Goal: Transaction & Acquisition: Purchase product/service

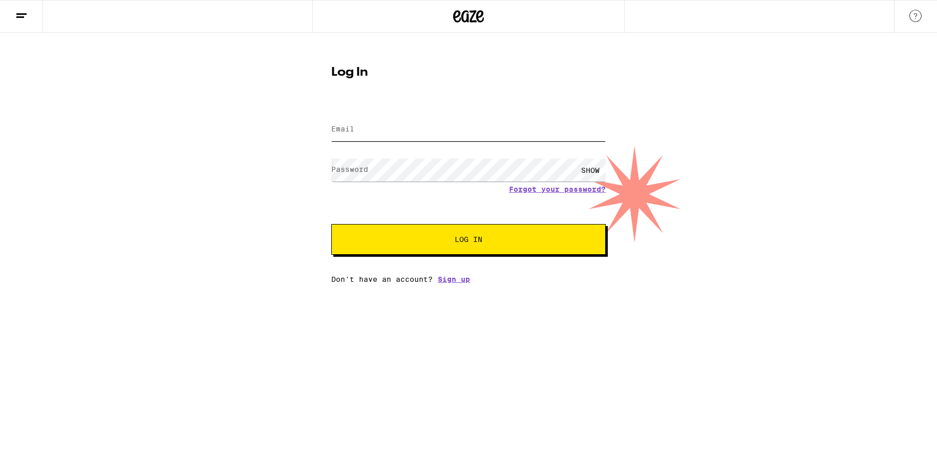
click at [397, 121] on input "Email" at bounding box center [468, 129] width 274 height 23
type input "afrooo333@yahoo.com"
click at [331, 224] on button "Log In" at bounding box center [468, 239] width 274 height 31
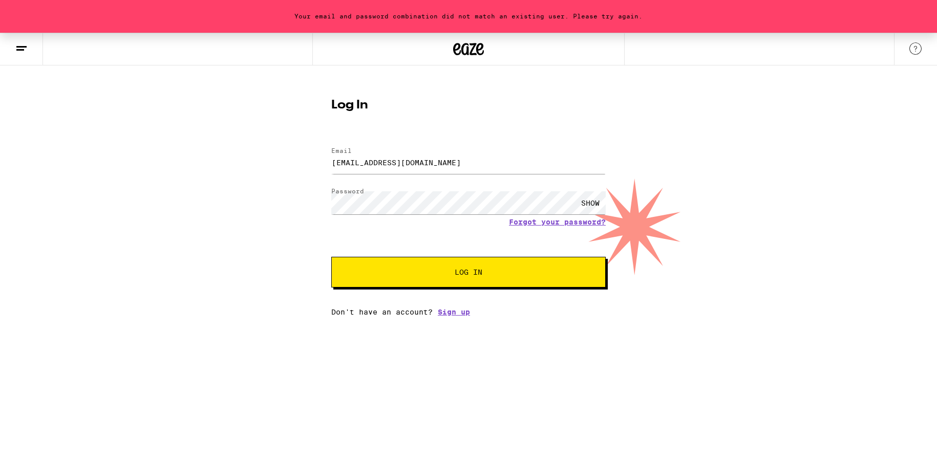
click at [583, 204] on div "SHOW" at bounding box center [590, 202] width 31 height 23
click at [481, 282] on button "Log In" at bounding box center [468, 272] width 274 height 31
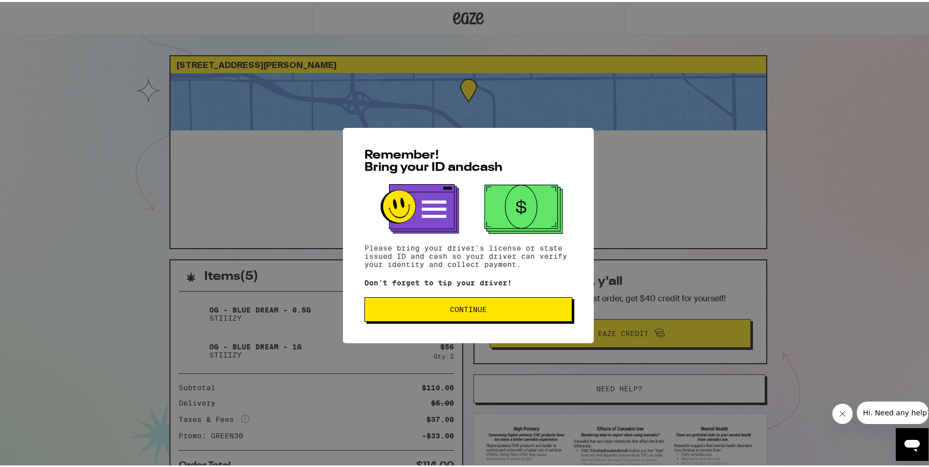
click at [490, 313] on button "Continue" at bounding box center [468, 307] width 208 height 25
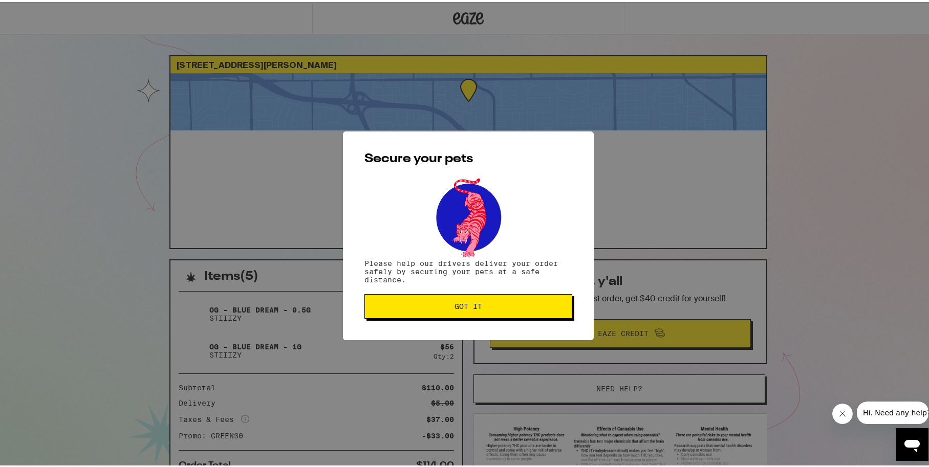
click at [462, 308] on span "Got it" at bounding box center [469, 304] width 28 height 7
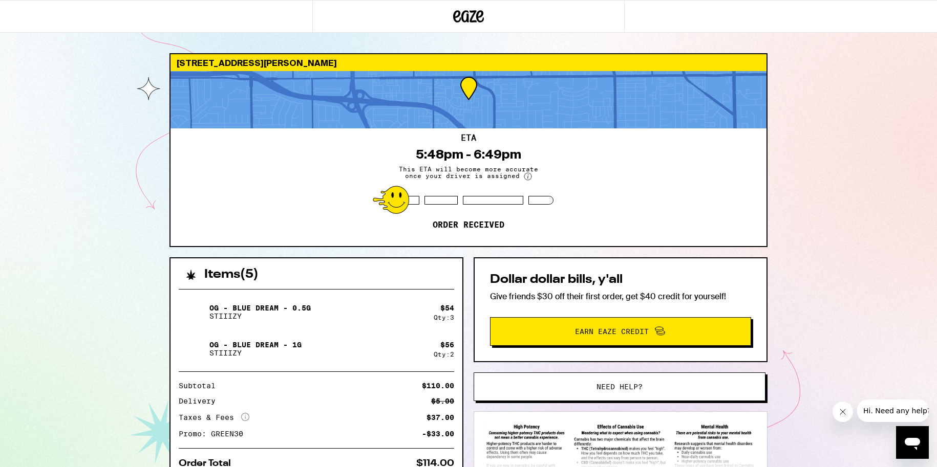
drag, startPoint x: 41, startPoint y: 217, endPoint x: 57, endPoint y: 205, distance: 19.8
click at [44, 217] on div "[STREET_ADDRESS][PERSON_NAME] ETA 5:48pm - 6:49pm This ETA will become more acc…" at bounding box center [468, 279] width 937 height 558
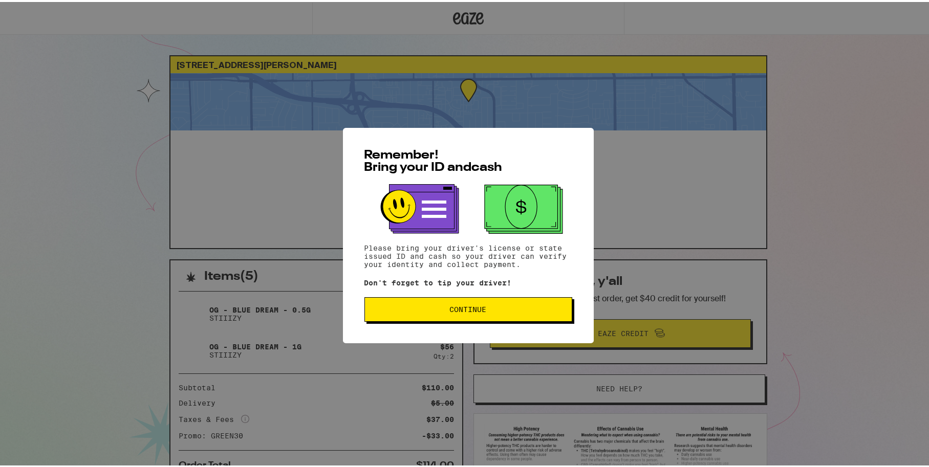
click at [459, 315] on button "Continue" at bounding box center [468, 307] width 208 height 25
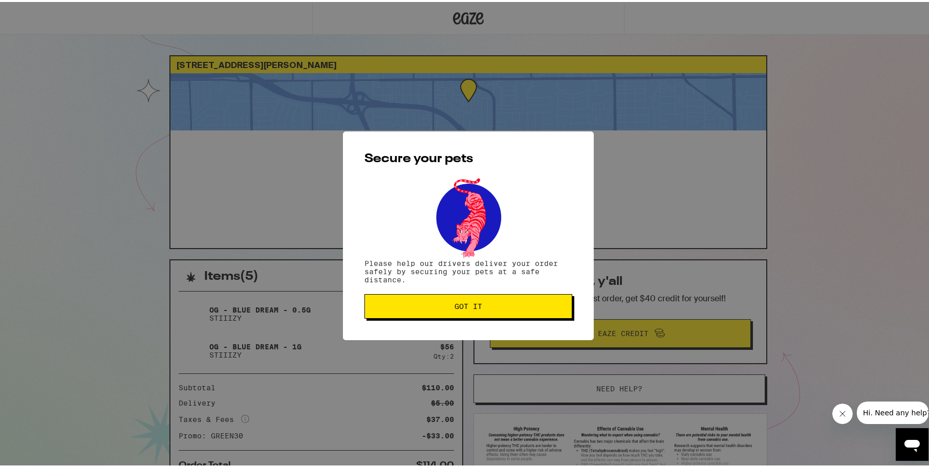
click at [438, 312] on button "Got it" at bounding box center [468, 304] width 208 height 25
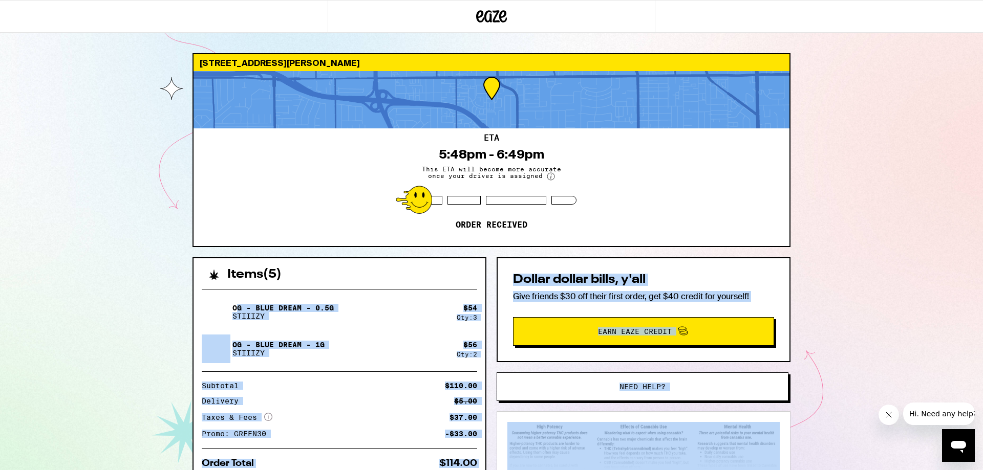
drag, startPoint x: 302, startPoint y: 316, endPoint x: 872, endPoint y: 301, distance: 571.0
click at [929, 459] on div "[STREET_ADDRESS][PERSON_NAME] ETA 5:48pm - 6:49pm This ETA will become more acc…" at bounding box center [491, 279] width 983 height 558
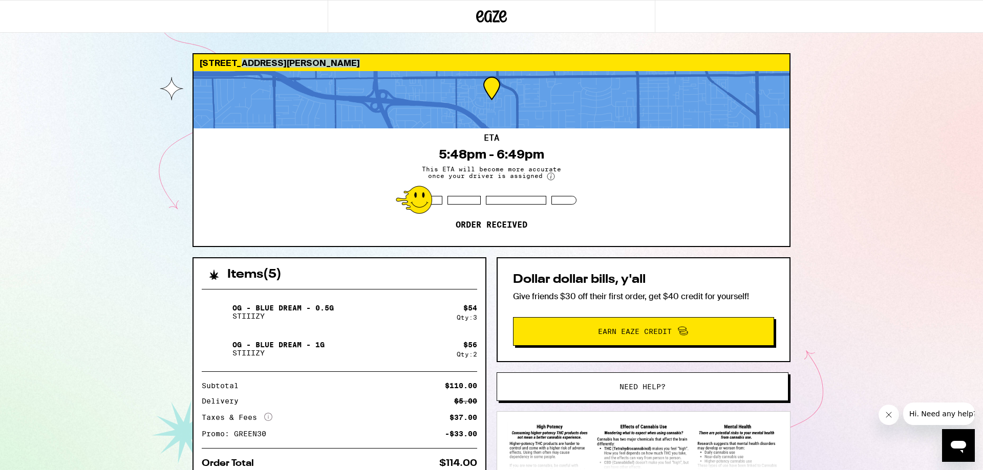
drag, startPoint x: 235, startPoint y: 76, endPoint x: 236, endPoint y: 67, distance: 8.7
click at [236, 67] on div "13182 Yockey St Garden Grove 92844 ETA 5:48pm - 6:49pm This ETA will become mor…" at bounding box center [491, 150] width 598 height 194
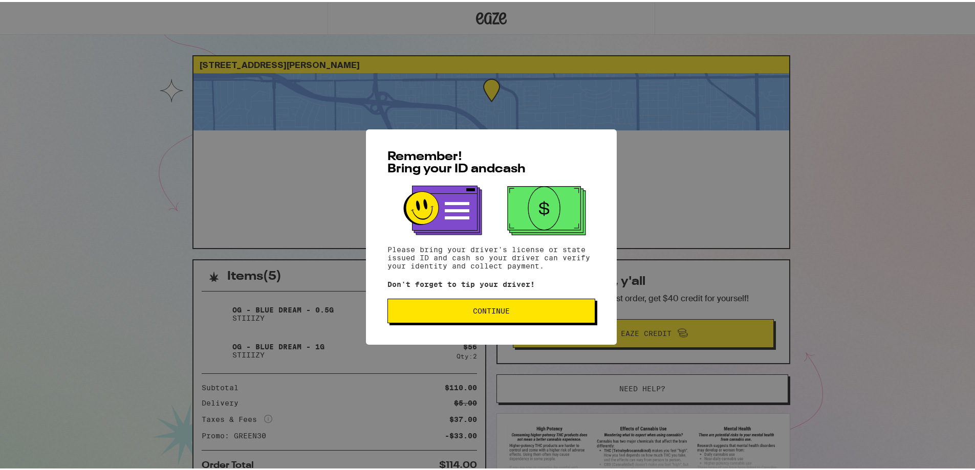
click at [496, 309] on span "Continue" at bounding box center [491, 309] width 37 height 7
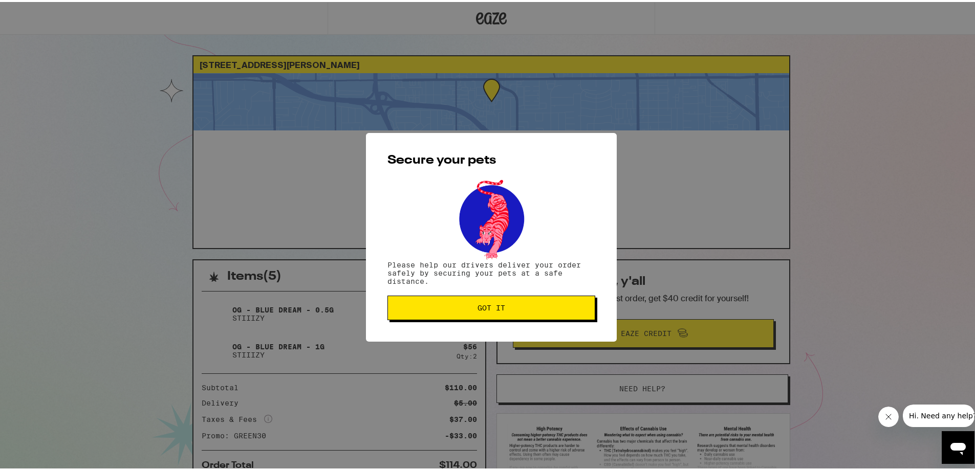
click at [513, 312] on button "Got it" at bounding box center [492, 306] width 208 height 25
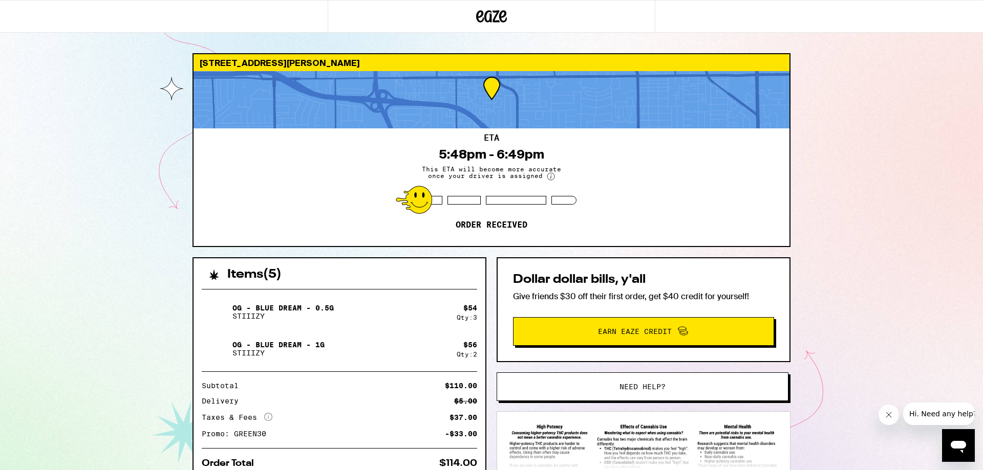
click at [886, 413] on icon "Close message from company" at bounding box center [888, 415] width 5 height 5
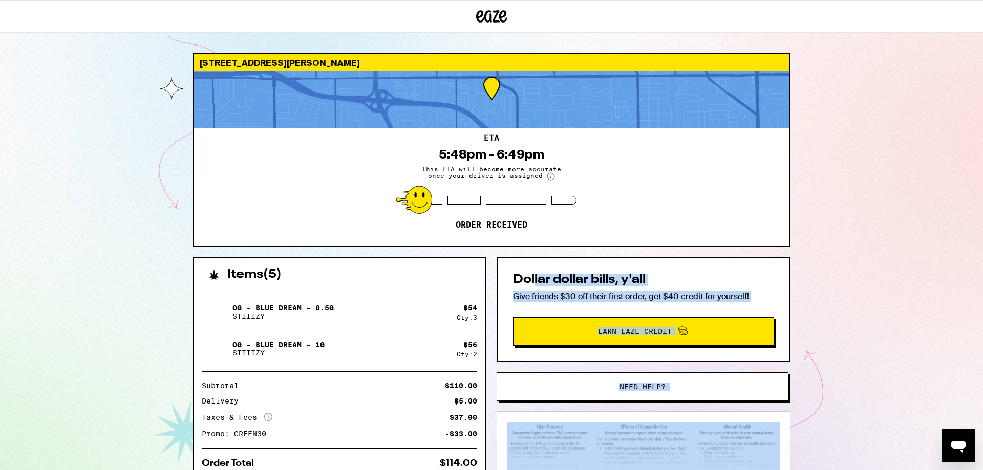
drag, startPoint x: 634, startPoint y: 312, endPoint x: 814, endPoint y: 397, distance: 199.2
click at [949, 470] on div "13182 Yockey St Garden Grove 92844 ETA 5:48pm - 6:49pm This ETA will become mor…" at bounding box center [491, 279] width 983 height 558
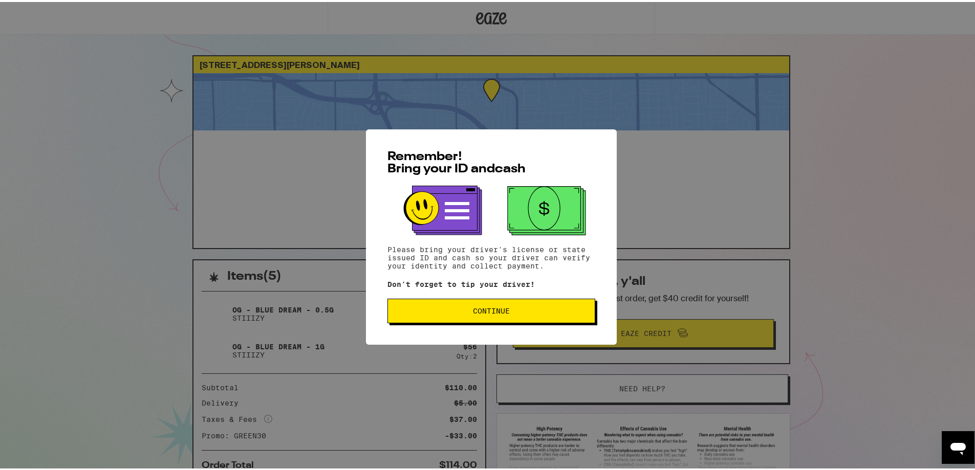
click at [464, 308] on span "Continue" at bounding box center [491, 309] width 190 height 7
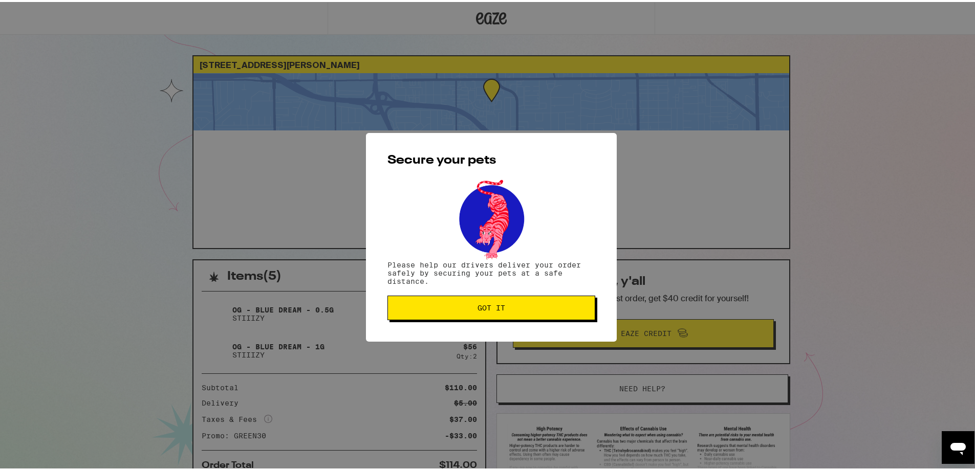
drag, startPoint x: 480, startPoint y: 293, endPoint x: 481, endPoint y: 303, distance: 9.8
click at [481, 295] on div "Secure your pets Please help our drivers deliver your order safely by securing …" at bounding box center [491, 235] width 251 height 209
click at [481, 315] on button "Got it" at bounding box center [492, 306] width 208 height 25
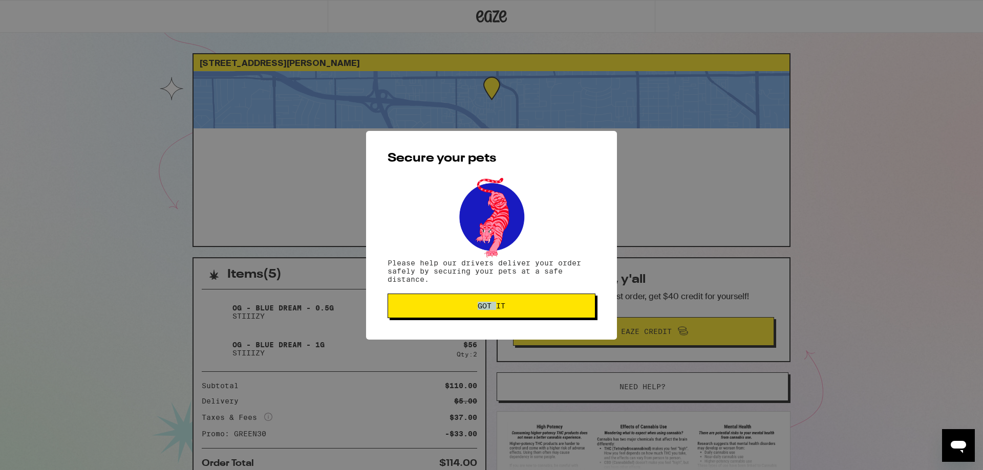
click at [482, 314] on div "Secure your pets Please help our drivers deliver your order safely by securing …" at bounding box center [491, 235] width 983 height 470
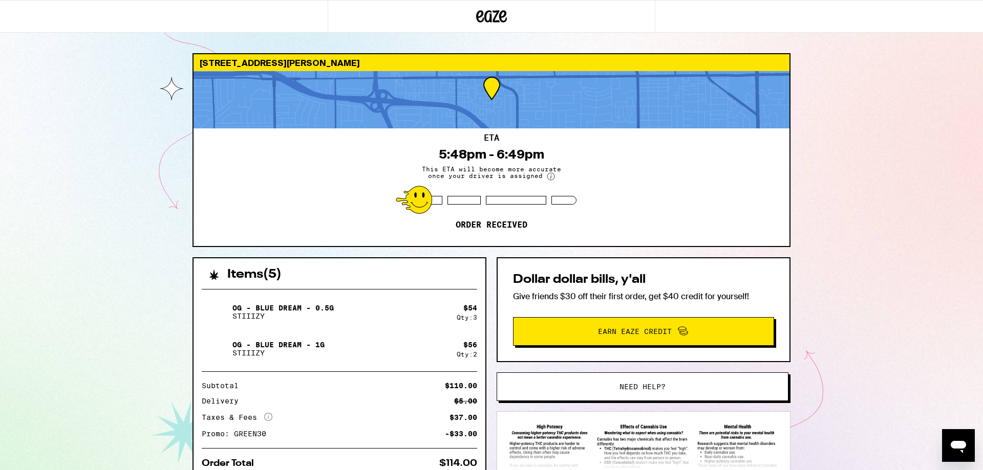
click at [481, 45] on div "Secure your pets Please help our drivers deliver your order safely by securing …" at bounding box center [491, 235] width 983 height 470
click at [484, 14] on icon at bounding box center [491, 16] width 31 height 18
click at [485, 14] on icon at bounding box center [491, 16] width 15 height 12
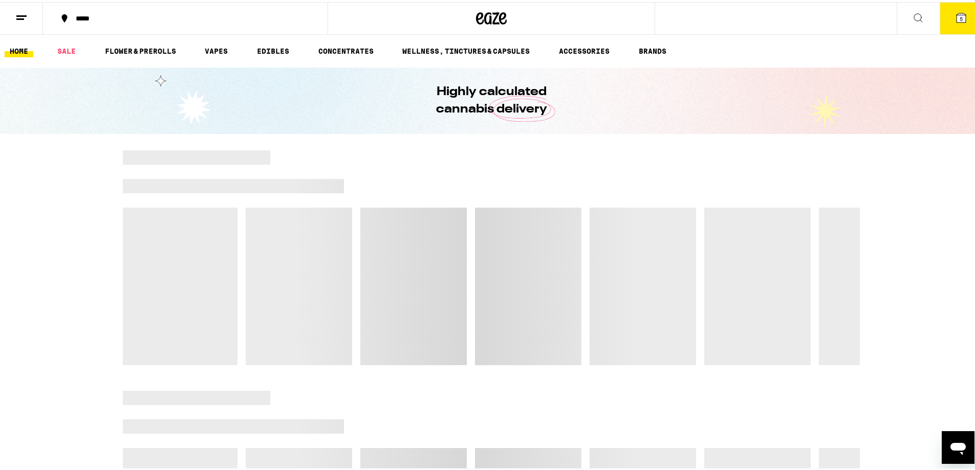
click at [946, 22] on button "5" at bounding box center [961, 17] width 43 height 32
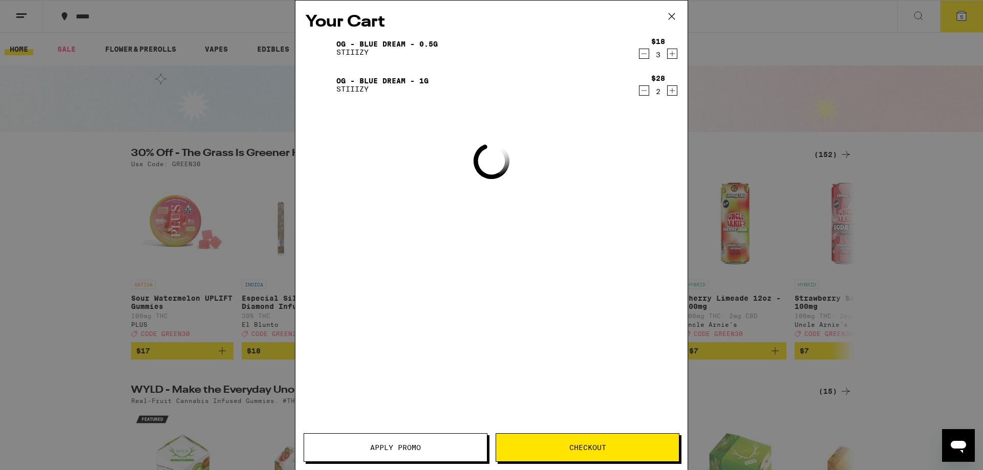
click at [955, 19] on div "Your Cart OG - Blue Dream - 0.5g STIIIZY $18 3 OG - Blue Dream - 1g STIIIZY $28…" at bounding box center [491, 235] width 983 height 470
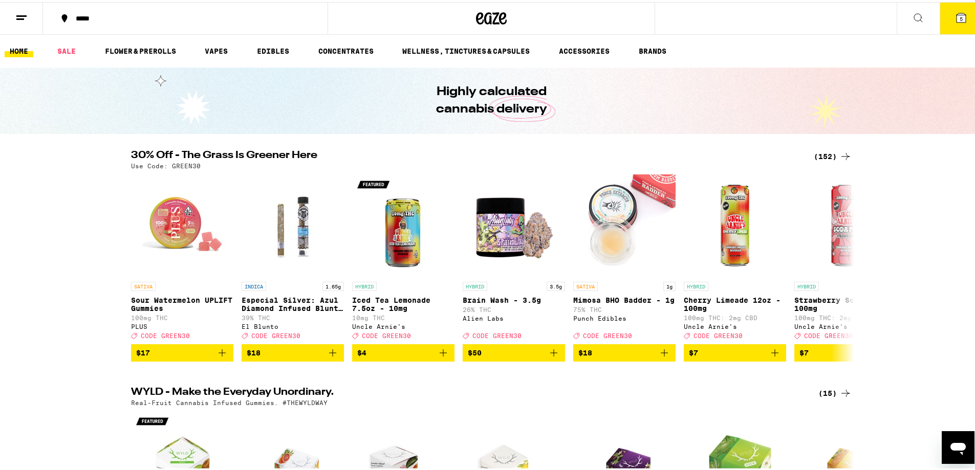
click at [74, 18] on div "*****" at bounding box center [191, 16] width 240 height 7
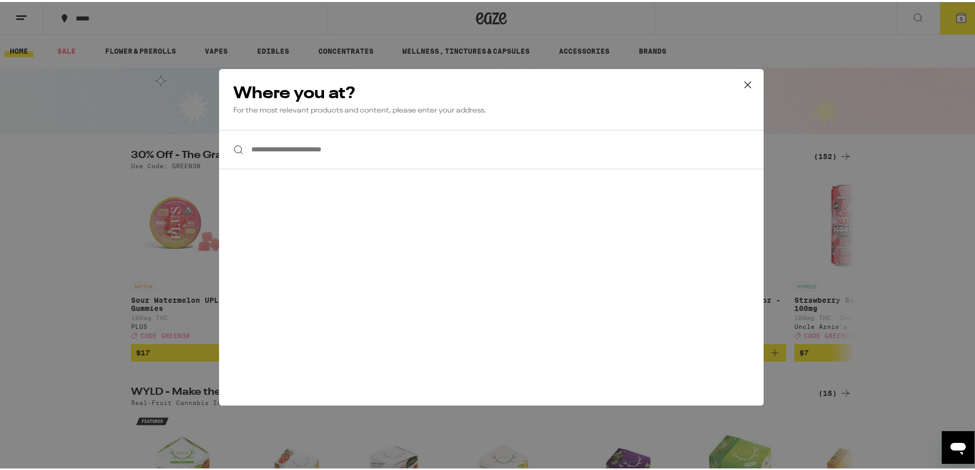
click at [19, 15] on div "**********" at bounding box center [491, 235] width 983 height 470
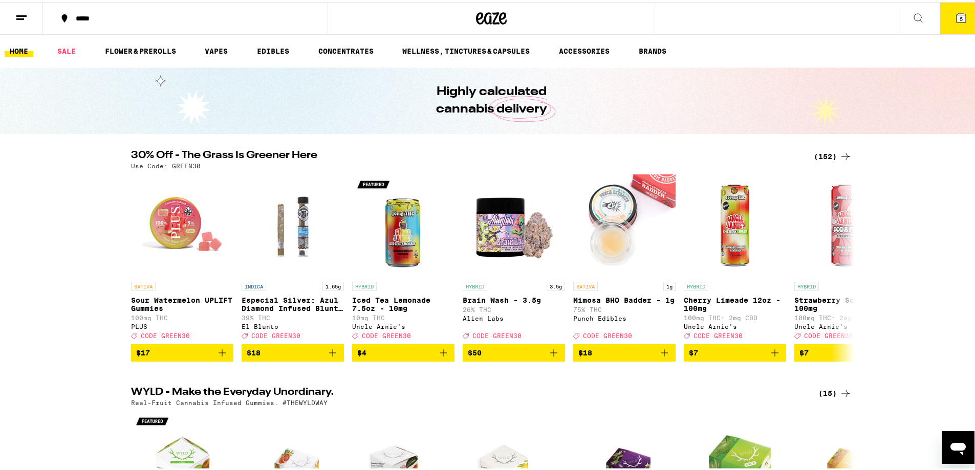
click at [18, 17] on line at bounding box center [20, 17] width 8 height 0
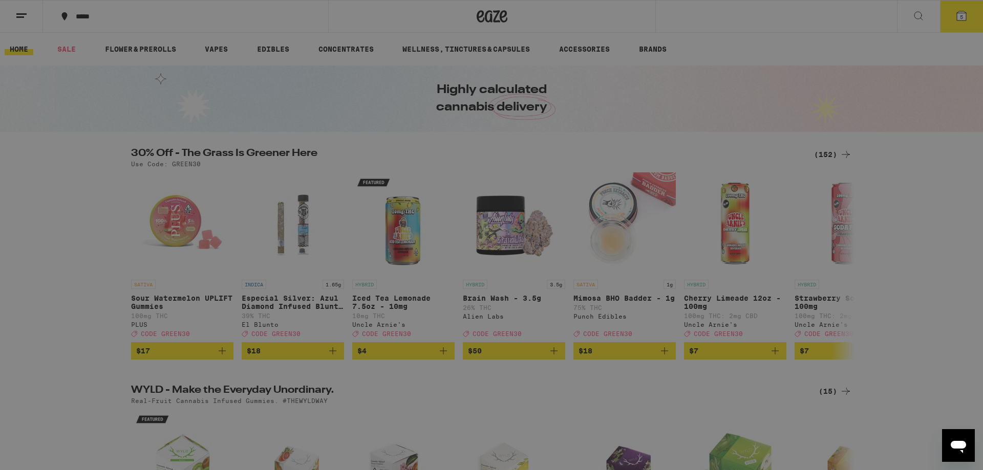
click at [102, 362] on link "Account" at bounding box center [142, 358] width 180 height 12
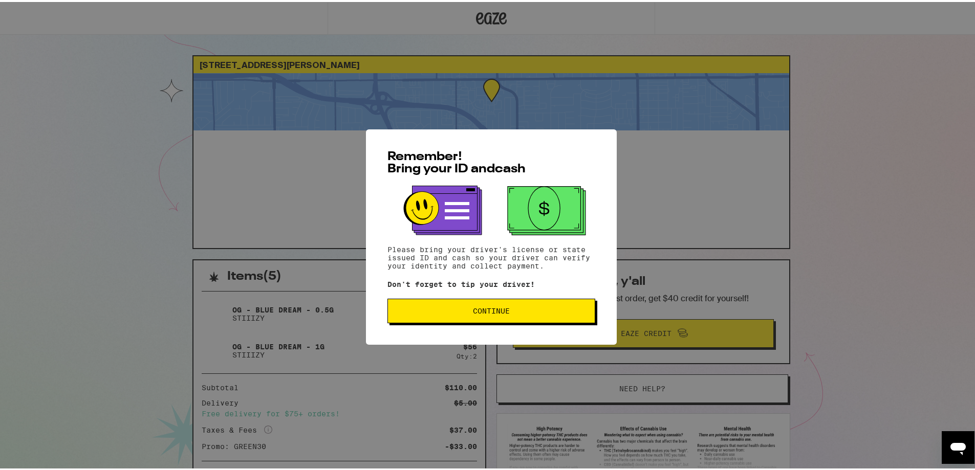
click at [524, 303] on button "Continue" at bounding box center [492, 309] width 208 height 25
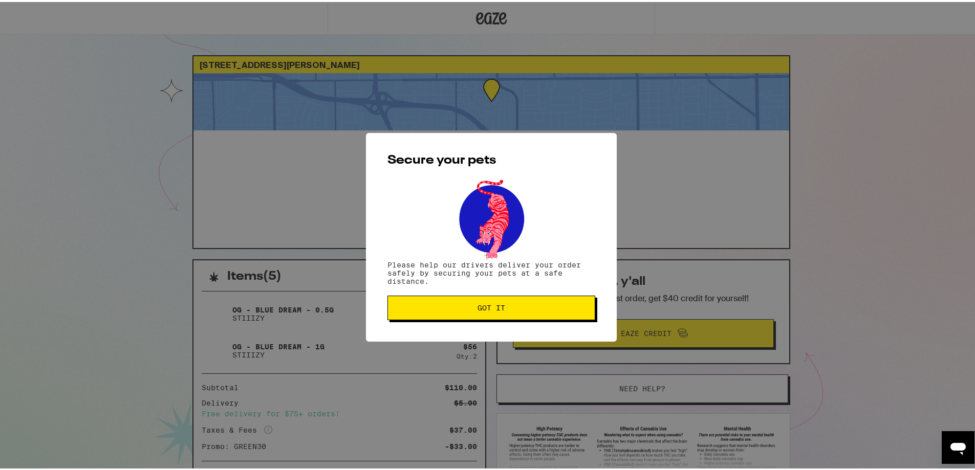
click at [455, 310] on span "Got it" at bounding box center [491, 306] width 190 height 7
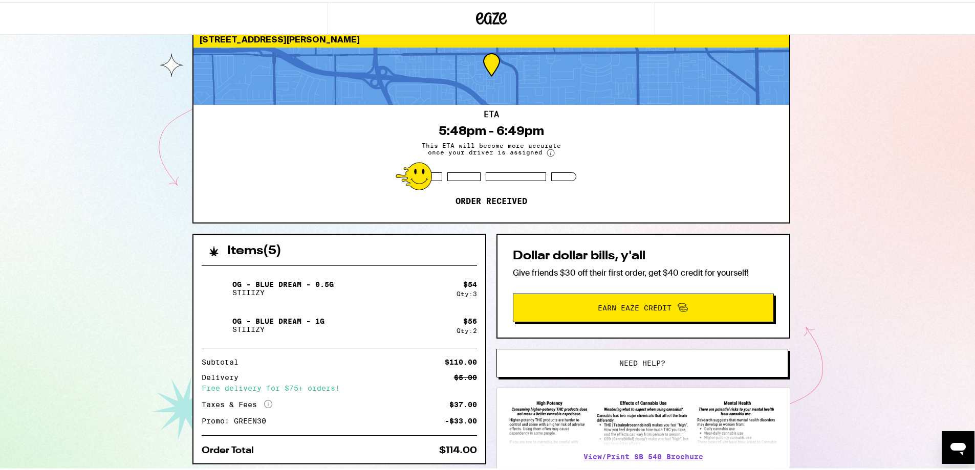
scroll to position [90, 0]
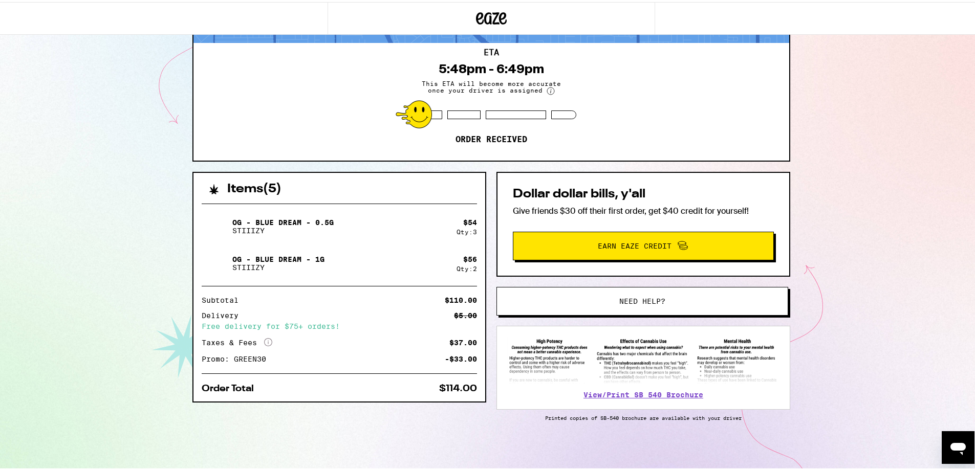
drag, startPoint x: 85, startPoint y: 292, endPoint x: 130, endPoint y: 293, distance: 44.5
click at [87, 292] on div "13182 Yockey St Garden Grove 92844 ETA 5:48pm - 6:49pm This ETA will become mor…" at bounding box center [491, 191] width 983 height 558
drag, startPoint x: 37, startPoint y: 282, endPoint x: 46, endPoint y: 273, distance: 12.7
click at [37, 282] on div "13182 Yockey St Garden Grove 92844 ETA 5:48pm - 6:49pm This ETA will become mor…" at bounding box center [491, 191] width 983 height 558
click at [264, 340] on icon "More Info" at bounding box center [268, 340] width 8 height 8
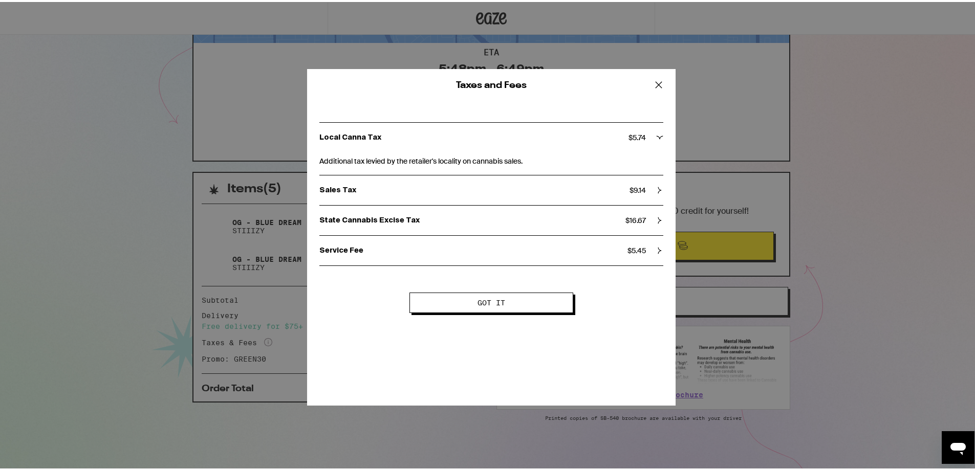
click at [151, 277] on div "Taxes and Fees Local Canna Tax $ 5.74 Additional tax levied by the retailer's l…" at bounding box center [491, 235] width 983 height 470
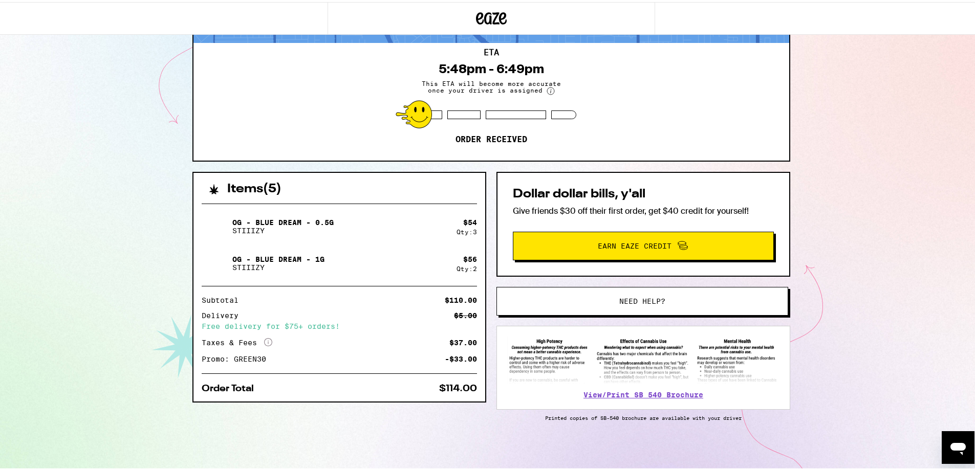
click at [52, 154] on div "13182 Yockey St Garden Grove 92844 ETA 5:48pm - 6:49pm This ETA will become mor…" at bounding box center [491, 191] width 983 height 558
click at [489, 109] on div at bounding box center [516, 113] width 60 height 9
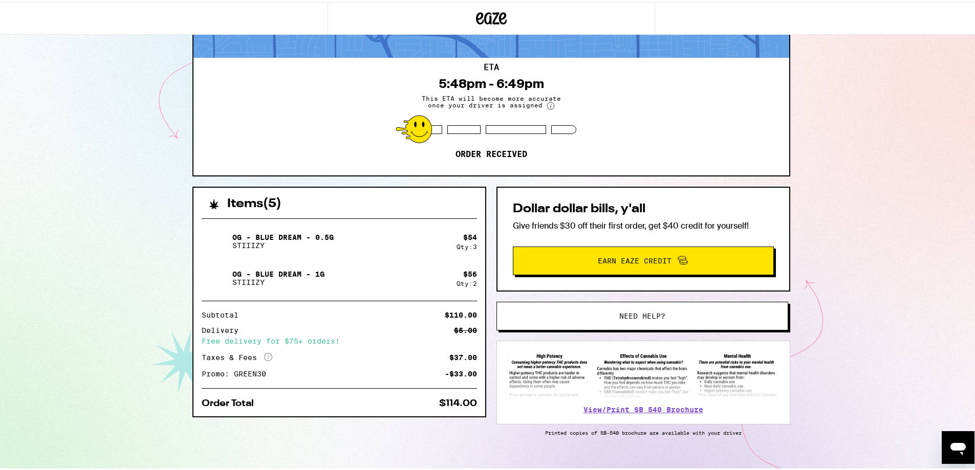
scroll to position [38, 0]
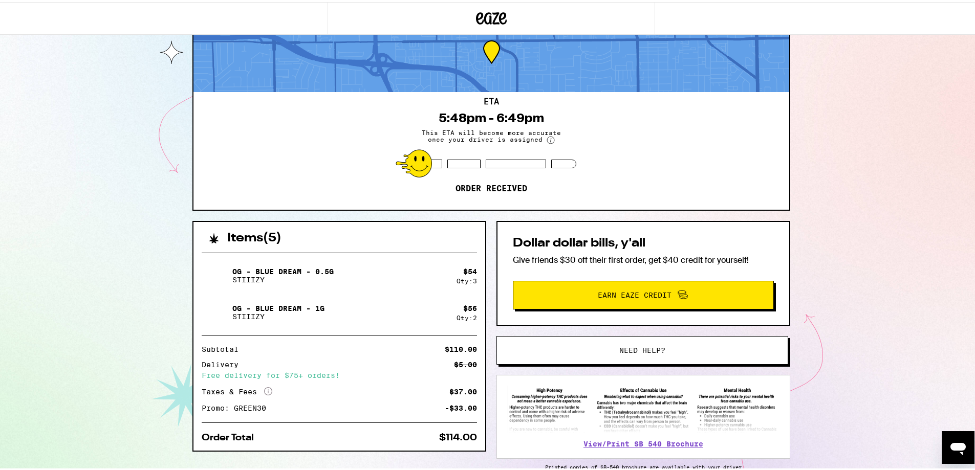
click at [547, 138] on circle at bounding box center [550, 138] width 7 height 7
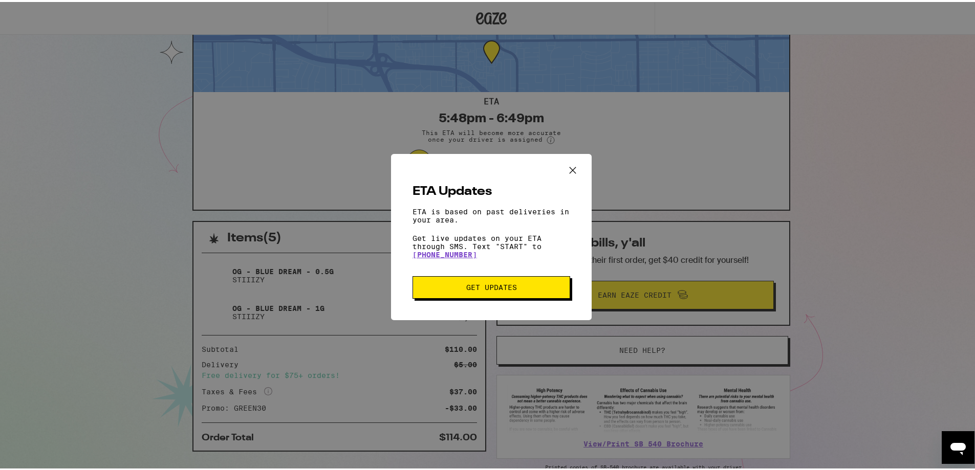
click at [569, 163] on icon "Close ETA information modal" at bounding box center [572, 168] width 15 height 15
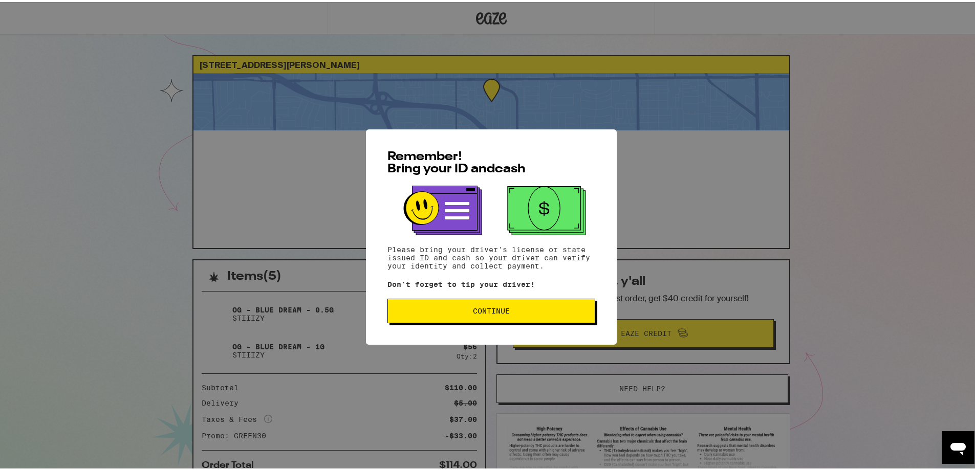
click at [175, 382] on div "Remember! Bring your ID and cash Please bring your driver's license or state is…" at bounding box center [491, 235] width 983 height 470
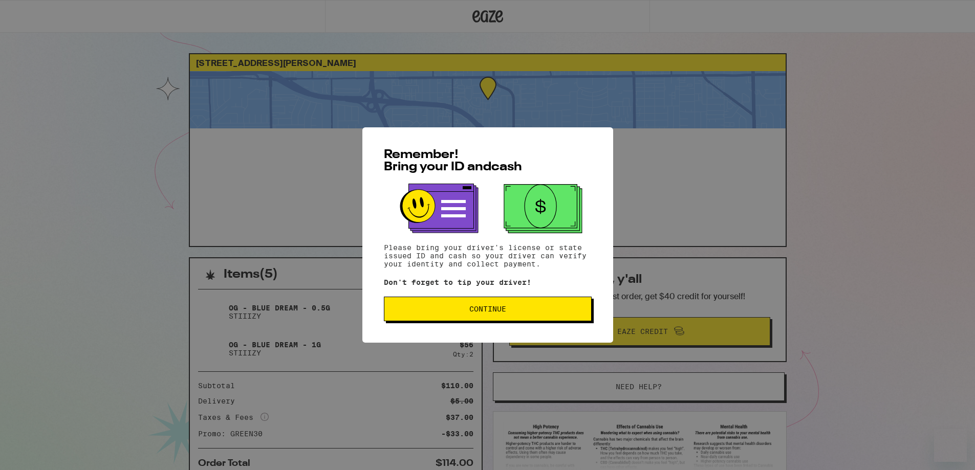
click at [497, 311] on span "Continue" at bounding box center [487, 309] width 37 height 7
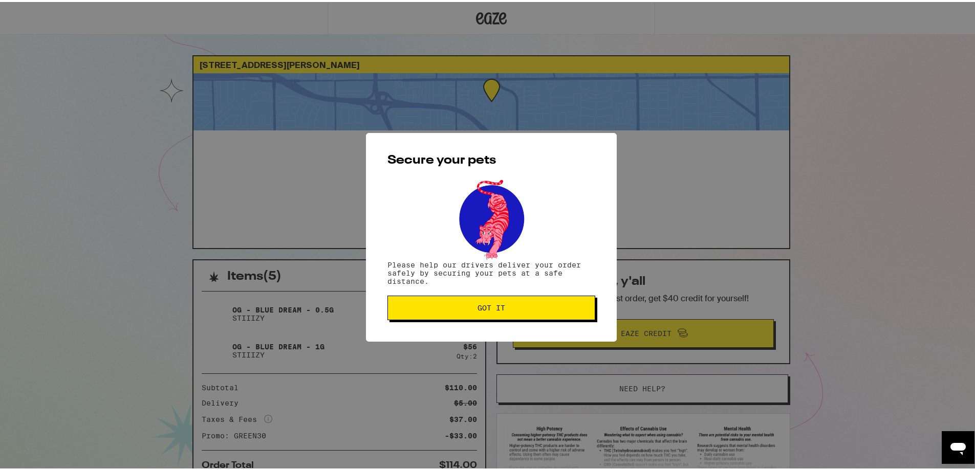
click at [485, 314] on button "Got it" at bounding box center [492, 306] width 208 height 25
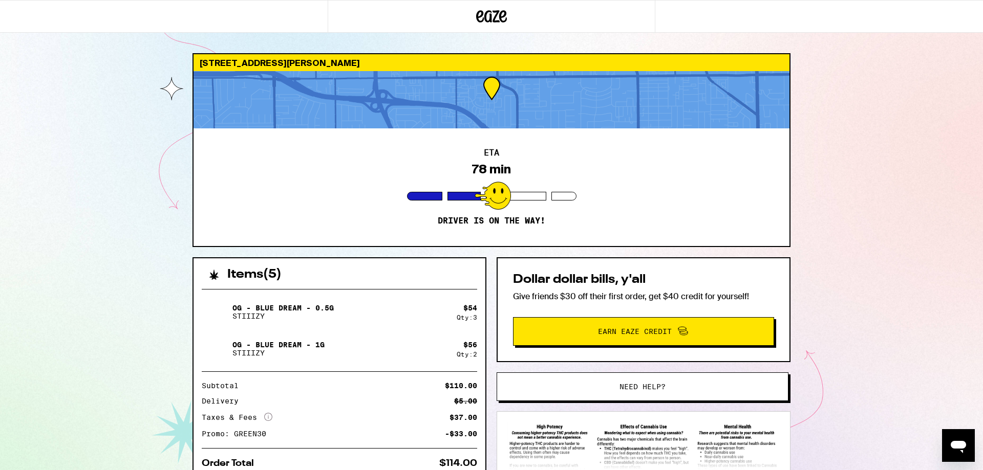
click at [97, 311] on div "13182 Yockey St Garden Grove 92844 ETA 78 min Driver is on the way! Items ( 5 )…" at bounding box center [491, 279] width 983 height 558
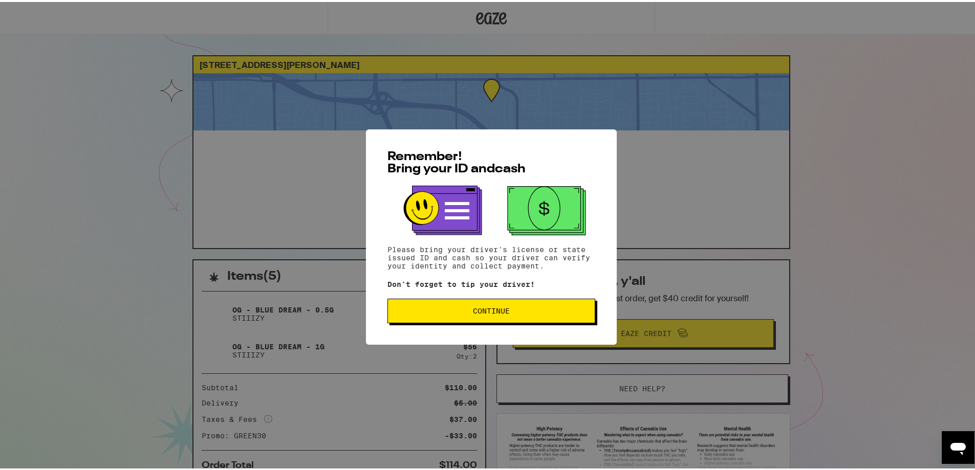
click at [473, 307] on span "Continue" at bounding box center [491, 309] width 37 height 7
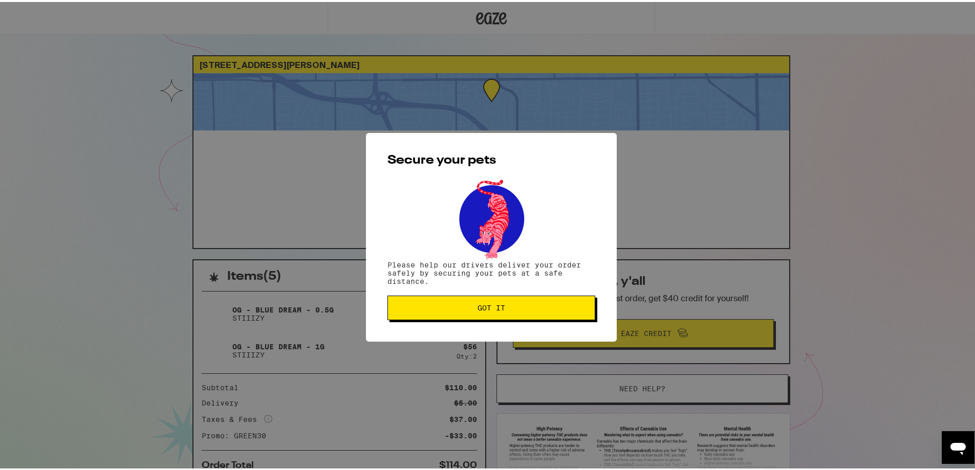
click at [466, 304] on span "Got it" at bounding box center [491, 306] width 190 height 7
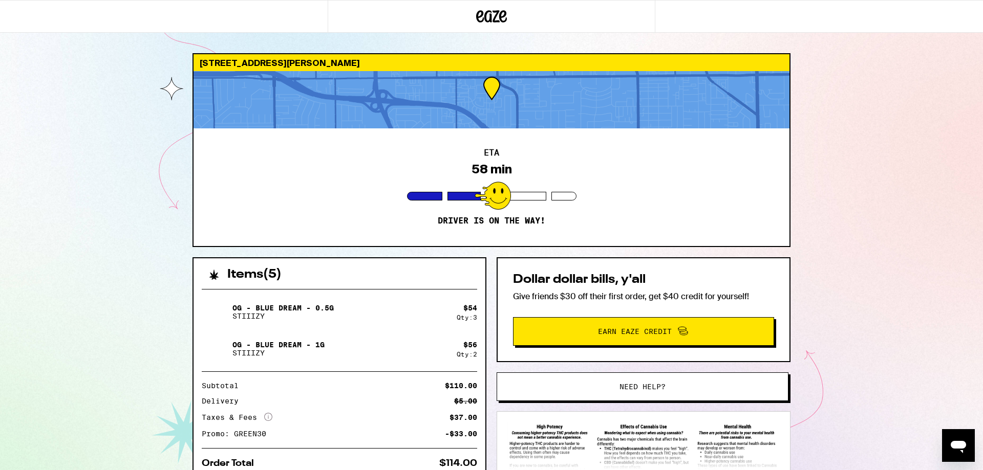
click at [133, 310] on div "13182 Yockey St Garden Grove 92844 ETA 58 min Driver is on the way! Items ( 5 )…" at bounding box center [491, 279] width 983 height 558
click at [92, 263] on div "13182 Yockey St Garden Grove 92844 ETA 58 min Driver is on the way! Items ( 5 )…" at bounding box center [491, 279] width 983 height 558
click at [75, 330] on div "13182 Yockey St Garden Grove 92844 ETA 33 min Driver is on the way! Items ( 5 )…" at bounding box center [491, 279] width 983 height 558
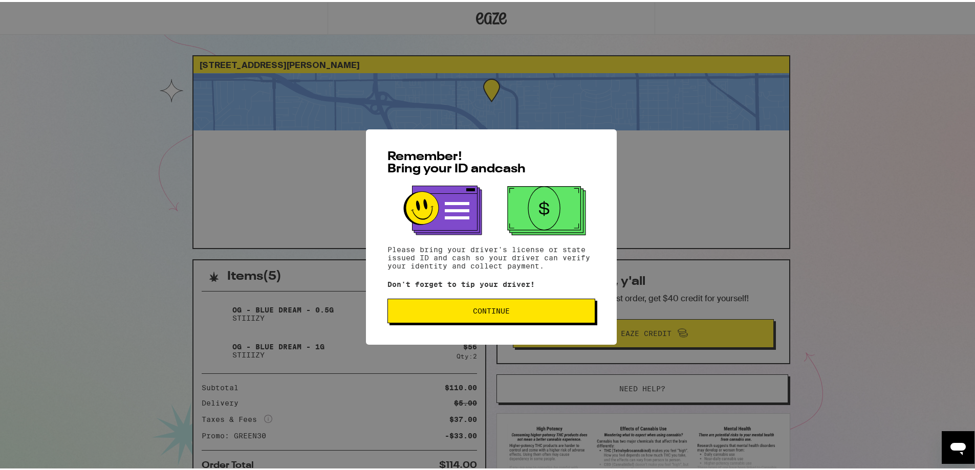
click at [92, 255] on div "Remember! Bring your ID and cash Please bring your driver's license or state is…" at bounding box center [491, 235] width 983 height 470
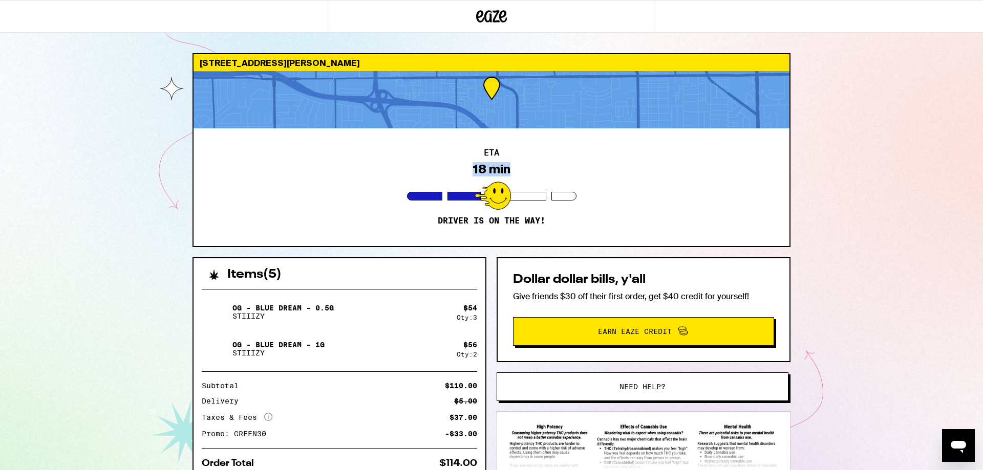
drag, startPoint x: 470, startPoint y: 171, endPoint x: 514, endPoint y: 171, distance: 43.5
click at [514, 171] on div "ETA 18 min Driver is on the way!" at bounding box center [492, 187] width 596 height 118
click at [152, 200] on div "13182 Yockey St Garden Grove 92844 ETA 18 min Driver is on the way! Items ( 5 )…" at bounding box center [491, 279] width 983 height 558
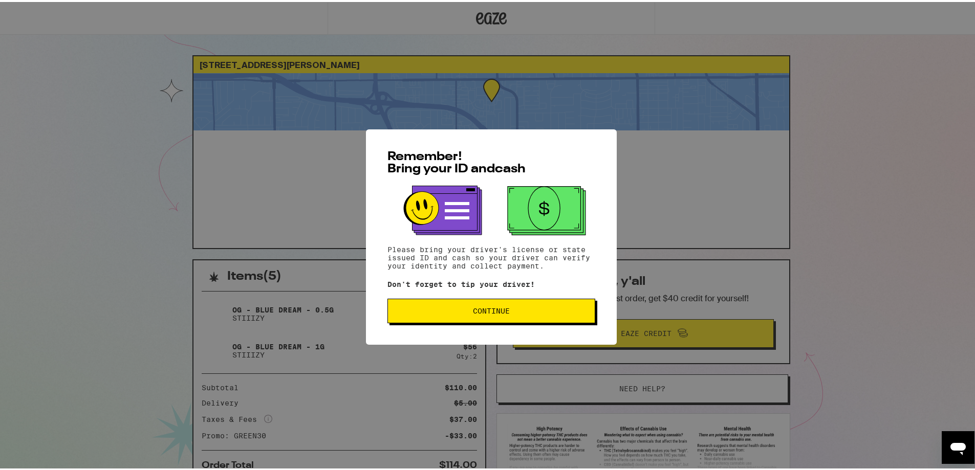
click at [500, 313] on span "Continue" at bounding box center [491, 309] width 37 height 7
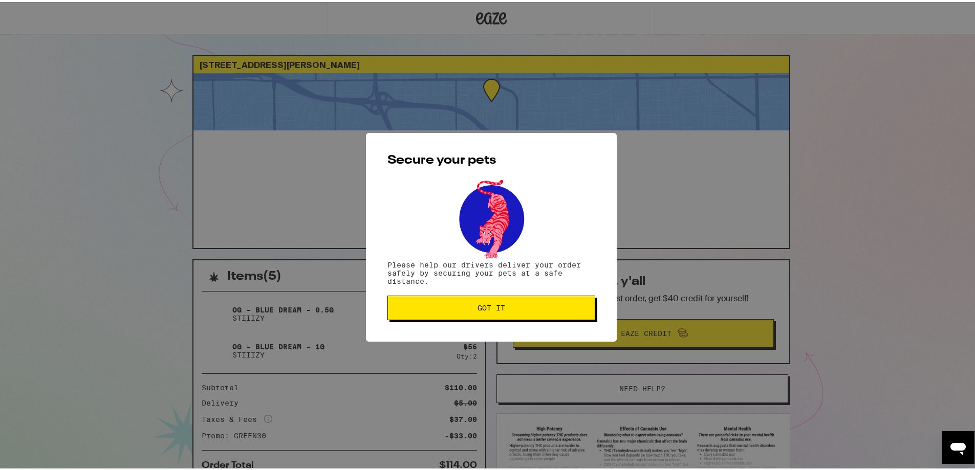
click at [457, 302] on button "Got it" at bounding box center [492, 306] width 208 height 25
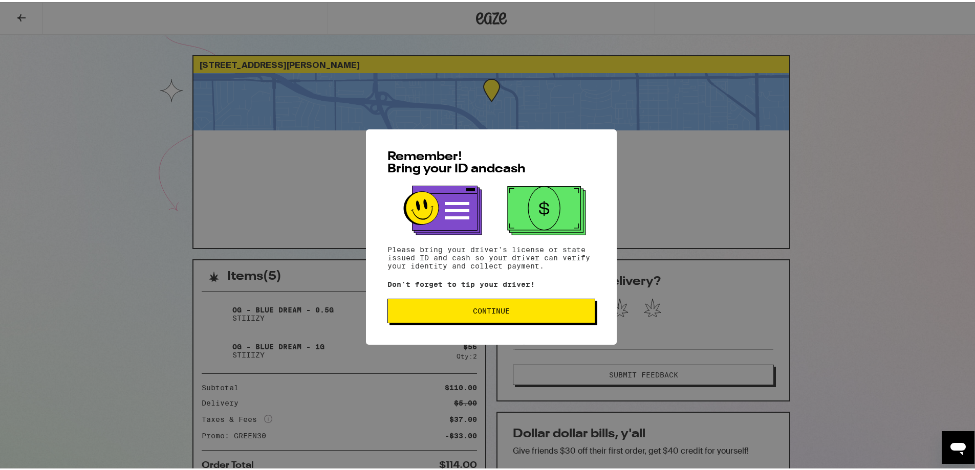
click at [475, 313] on span "Continue" at bounding box center [491, 309] width 37 height 7
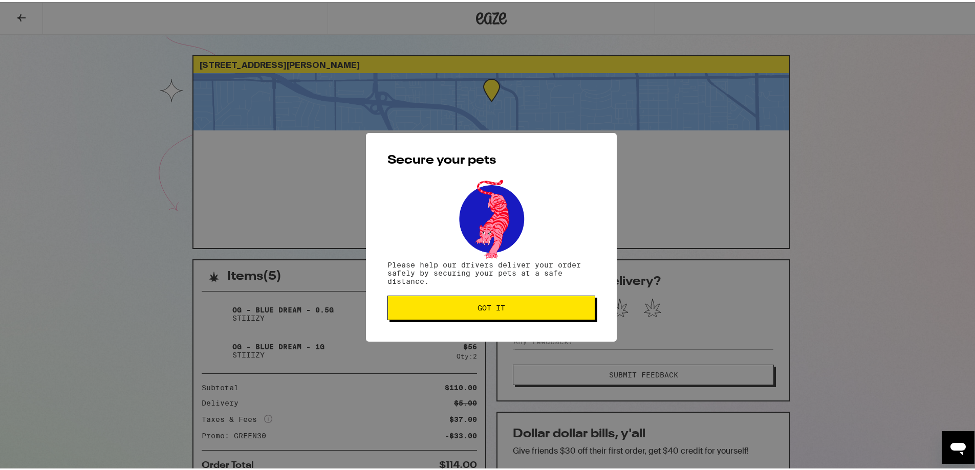
click at [474, 295] on button "Got it" at bounding box center [492, 306] width 208 height 25
